Goal: Task Accomplishment & Management: Use online tool/utility

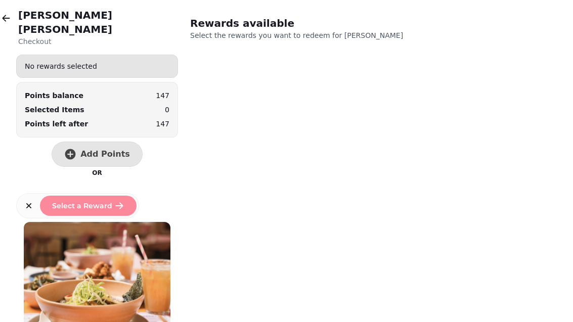
click at [14, 22] on button "button" at bounding box center [6, 18] width 20 height 20
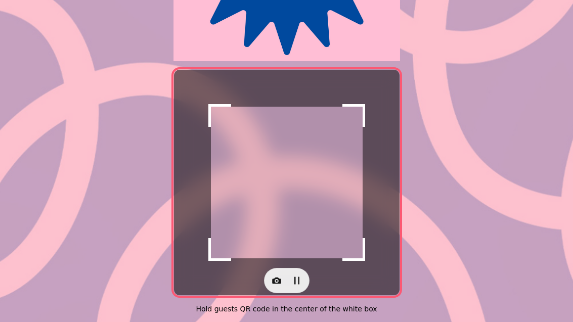
scroll to position [208, 0]
click at [278, 284] on button "button" at bounding box center [277, 281] width 20 height 20
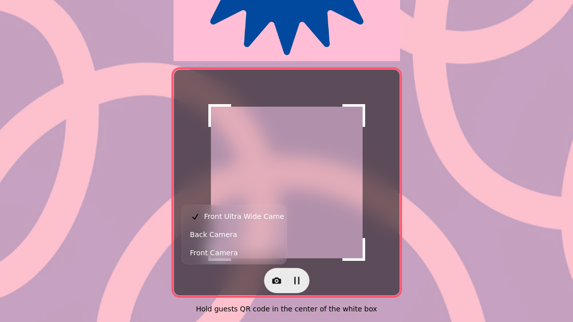
click at [225, 240] on span "Back Camera" at bounding box center [213, 235] width 47 height 12
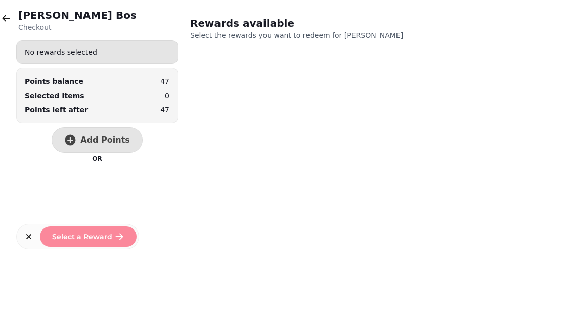
click at [96, 138] on span "Add Points" at bounding box center [105, 140] width 50 height 8
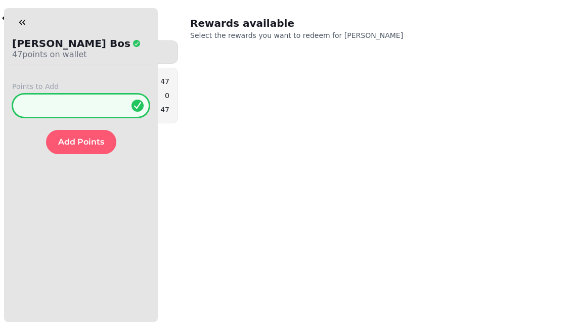
click at [96, 97] on input "*" at bounding box center [81, 106] width 138 height 24
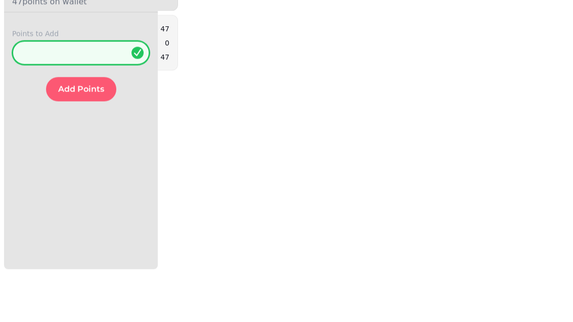
click at [102, 94] on input "*" at bounding box center [81, 106] width 138 height 24
type input "**"
click at [73, 130] on button "Add Points" at bounding box center [81, 142] width 70 height 24
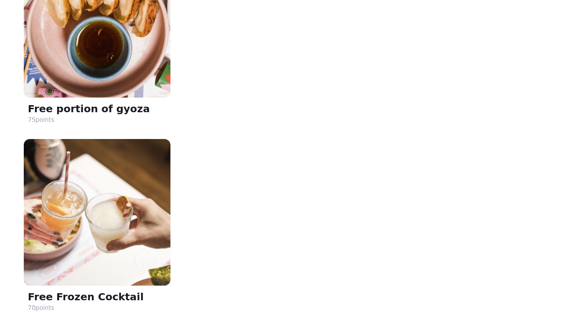
scroll to position [263, 0]
